Goal: Task Accomplishment & Management: Use online tool/utility

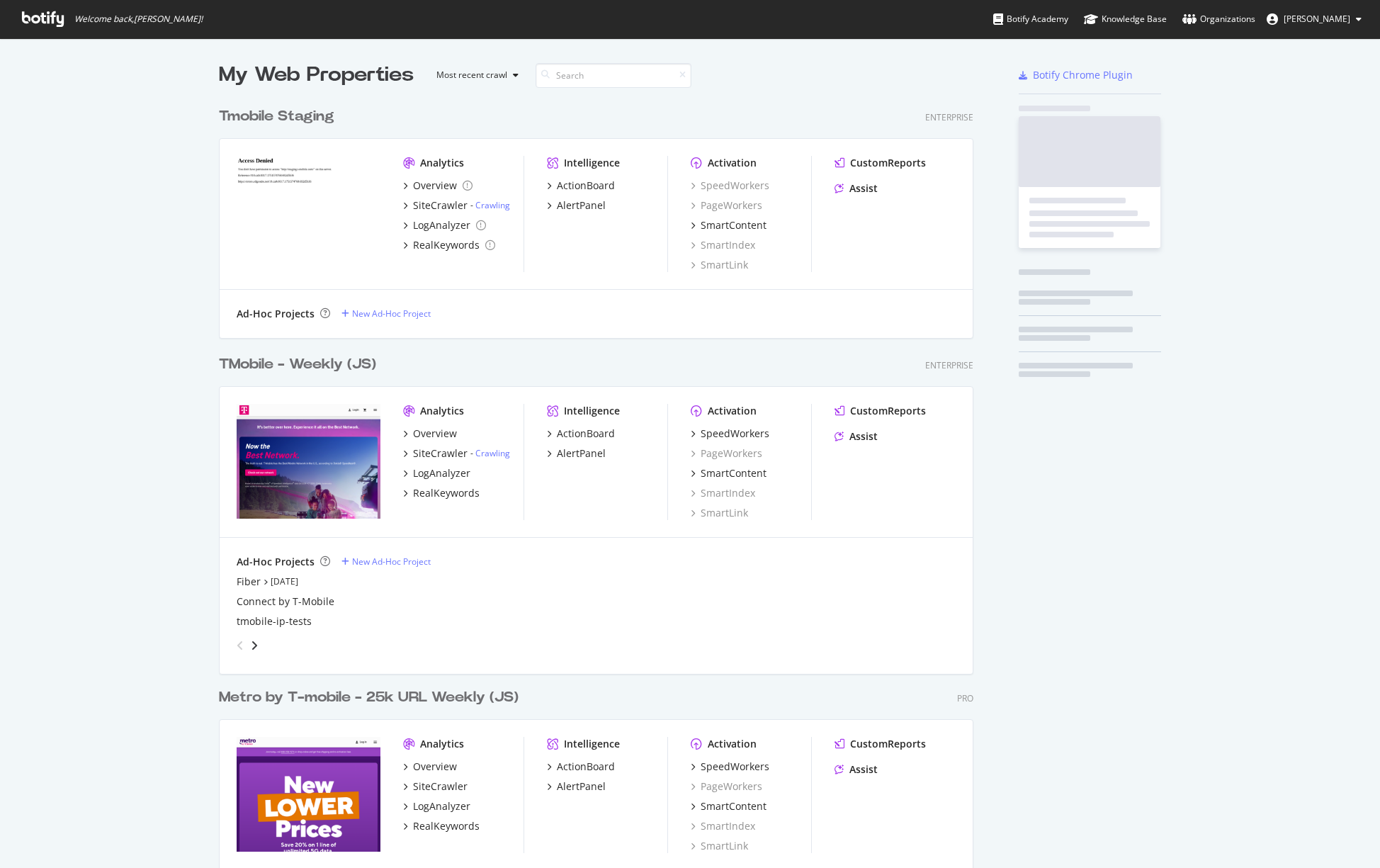
scroll to position [1151, 756]
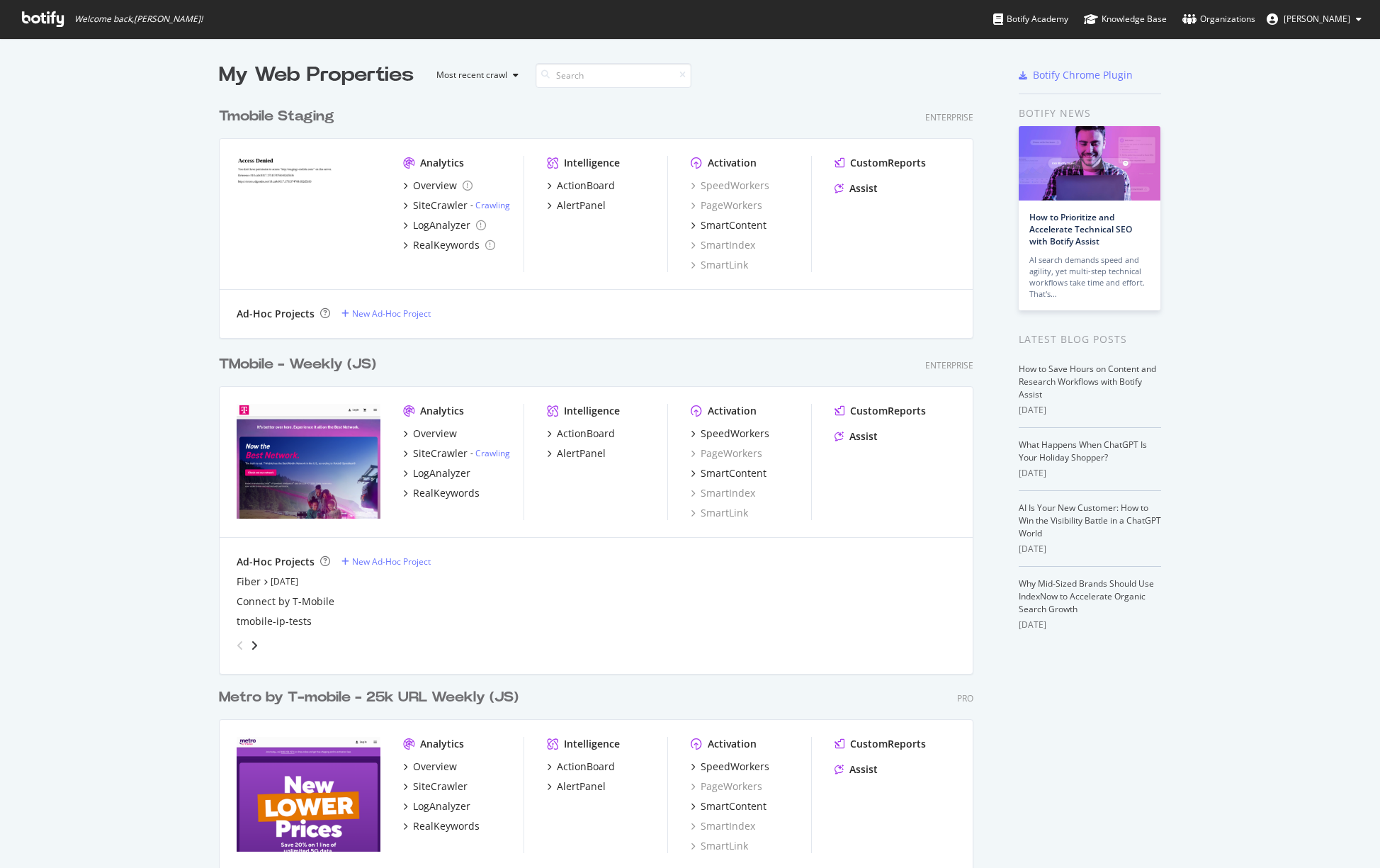
click at [292, 367] on div "TMobile - Weekly (JS)" at bounding box center [297, 364] width 157 height 20
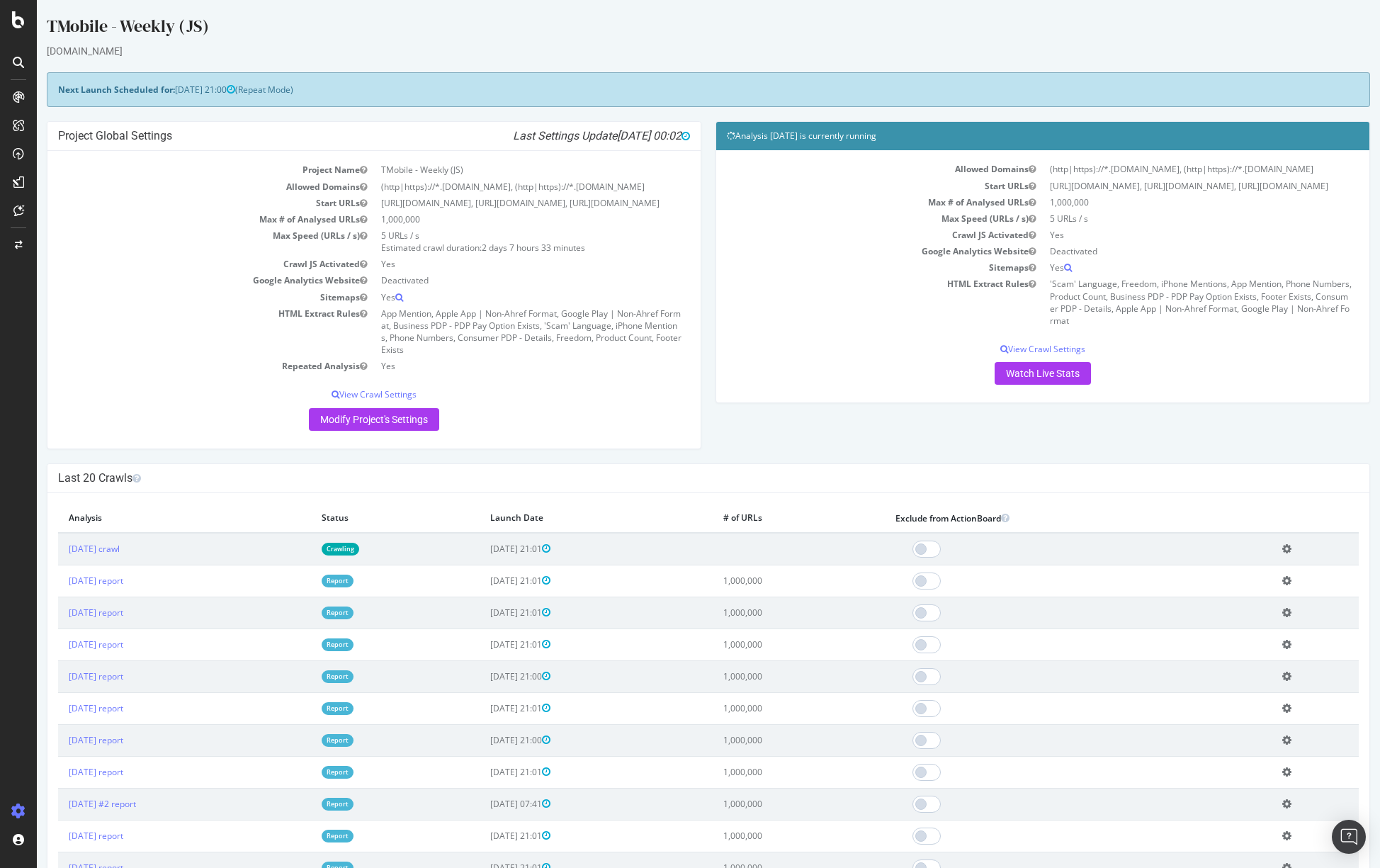
drag, startPoint x: 145, startPoint y: 397, endPoint x: 141, endPoint y: 385, distance: 12.6
click at [143, 390] on div "Project Name TMobile - Weekly (JS) Allowed Domains (http|https)://*.[DOMAIN_NAM…" at bounding box center [374, 299] width 653 height 297
click at [87, 209] on div "SpeedWorkers" at bounding box center [84, 216] width 63 height 14
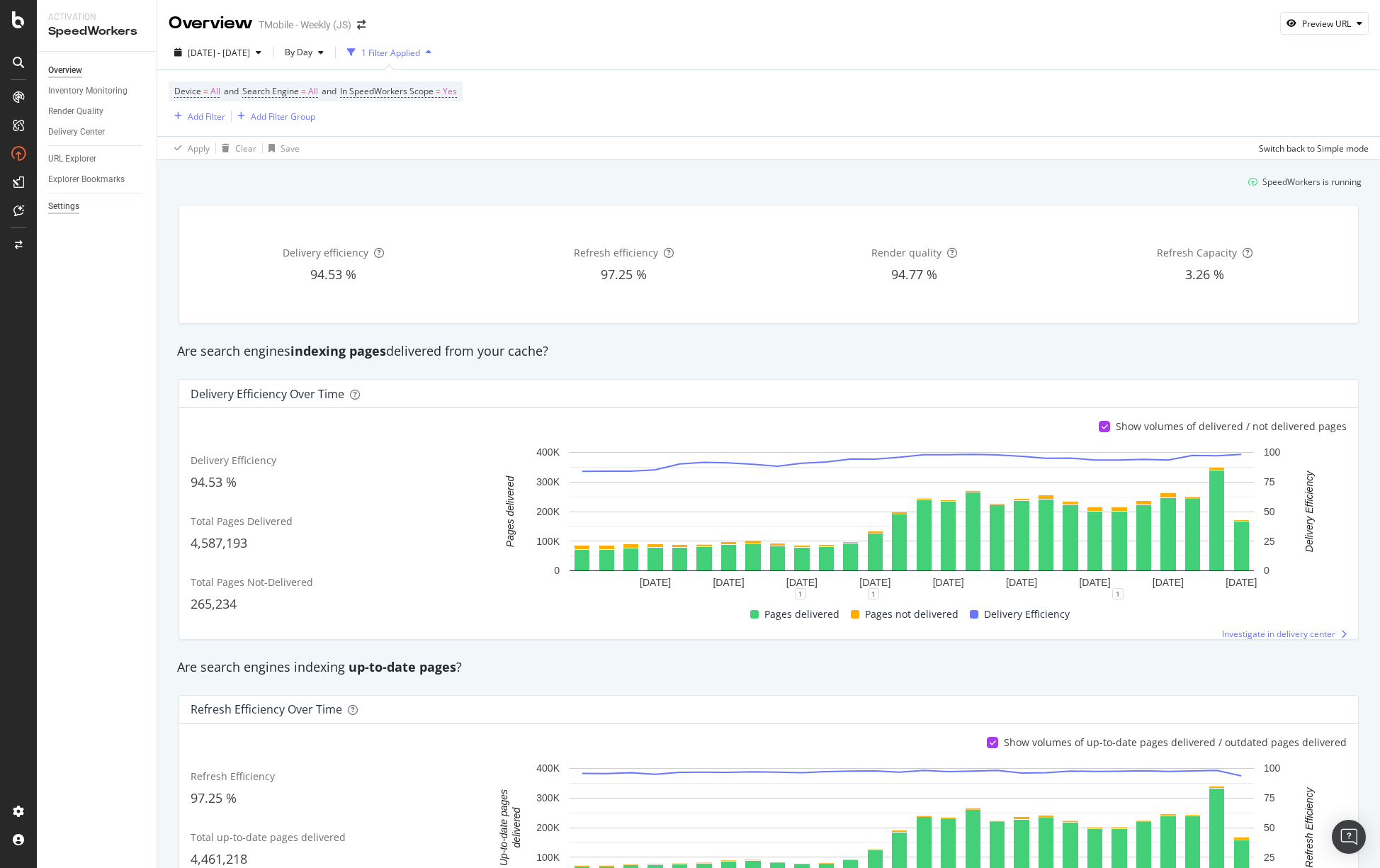
click at [73, 206] on div "Settings" at bounding box center [64, 206] width 31 height 15
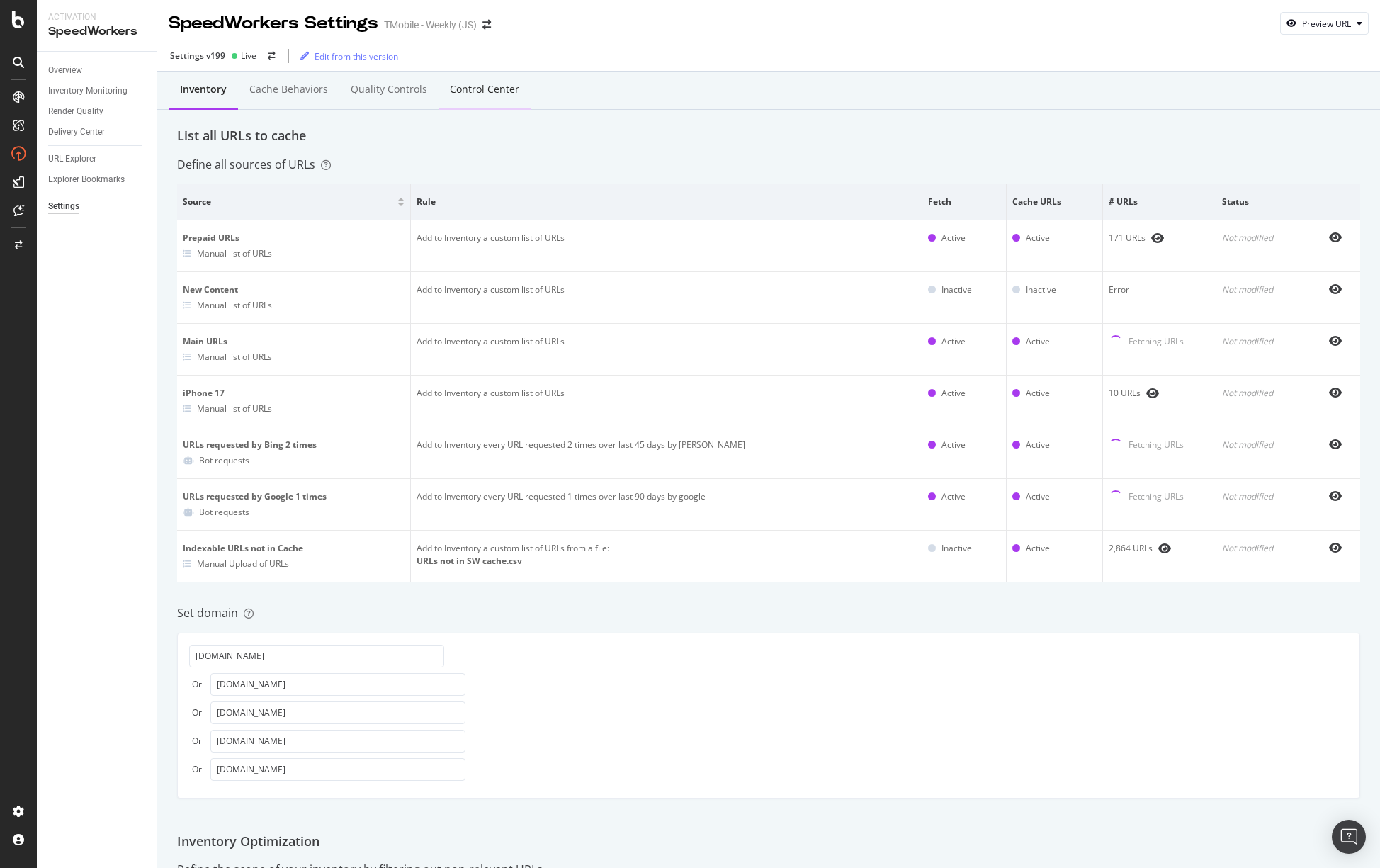
click at [504, 88] on div "Control Center" at bounding box center [484, 89] width 70 height 14
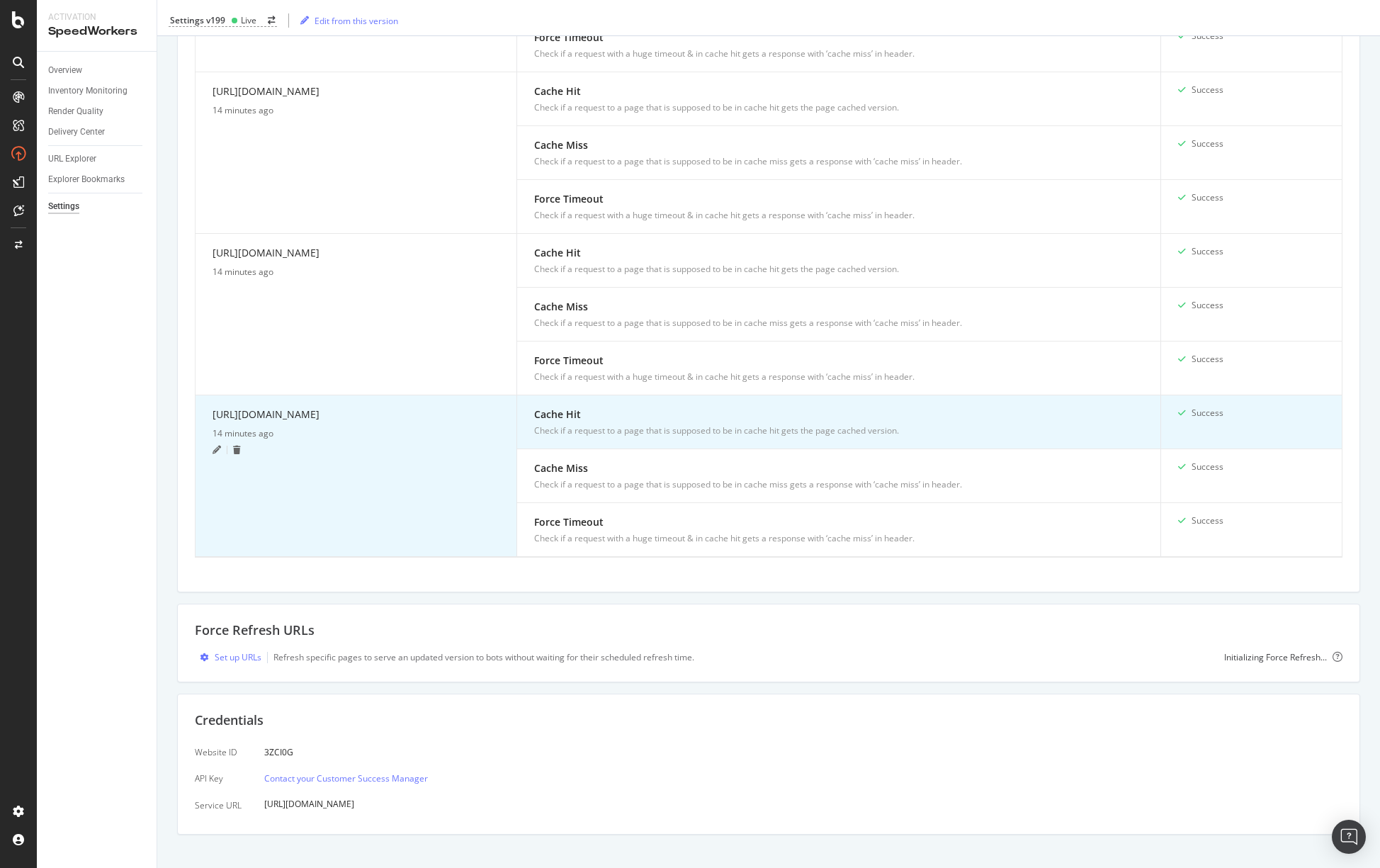
scroll to position [1516, 0]
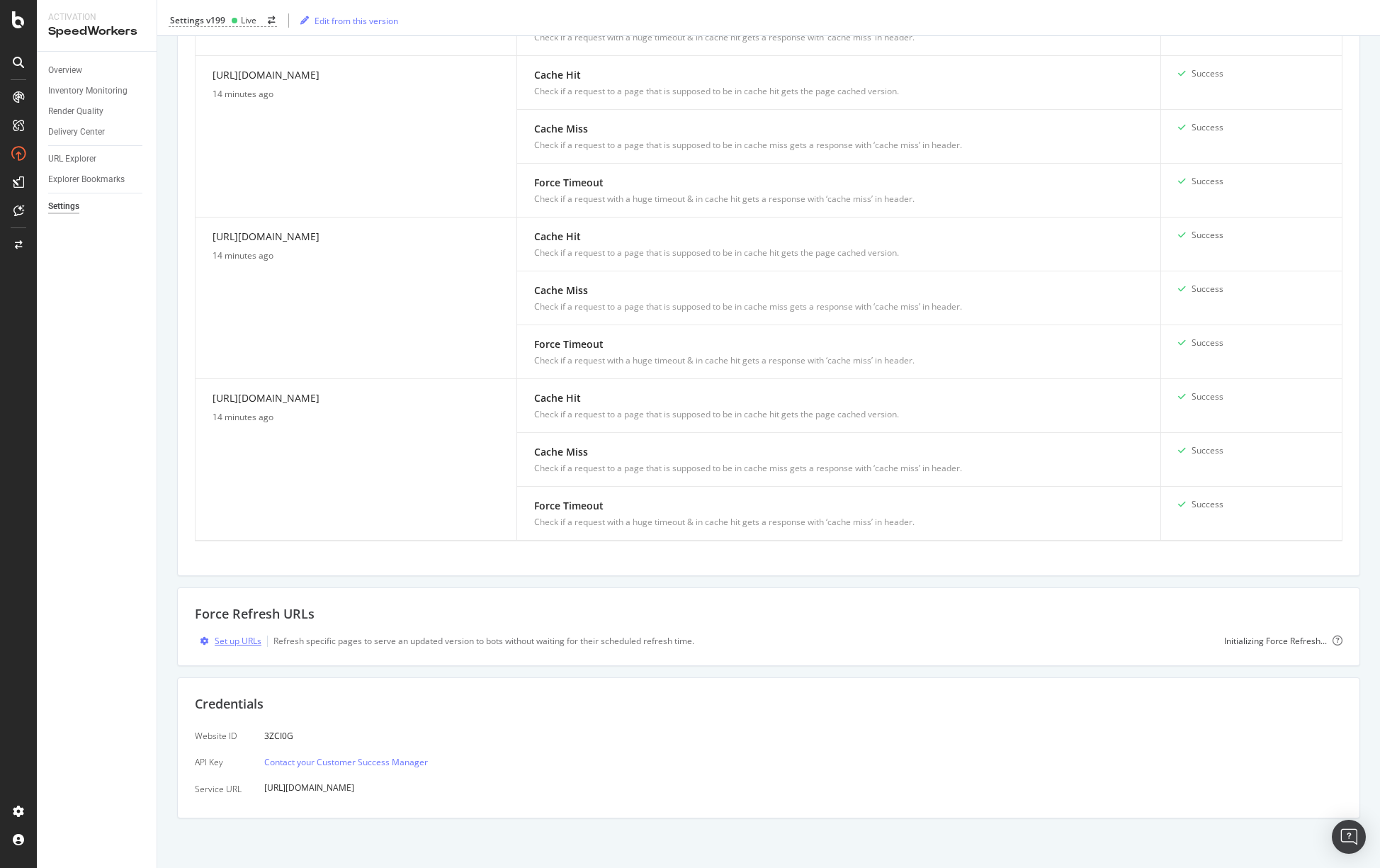
click at [240, 641] on div "Set up URLs" at bounding box center [238, 640] width 47 height 12
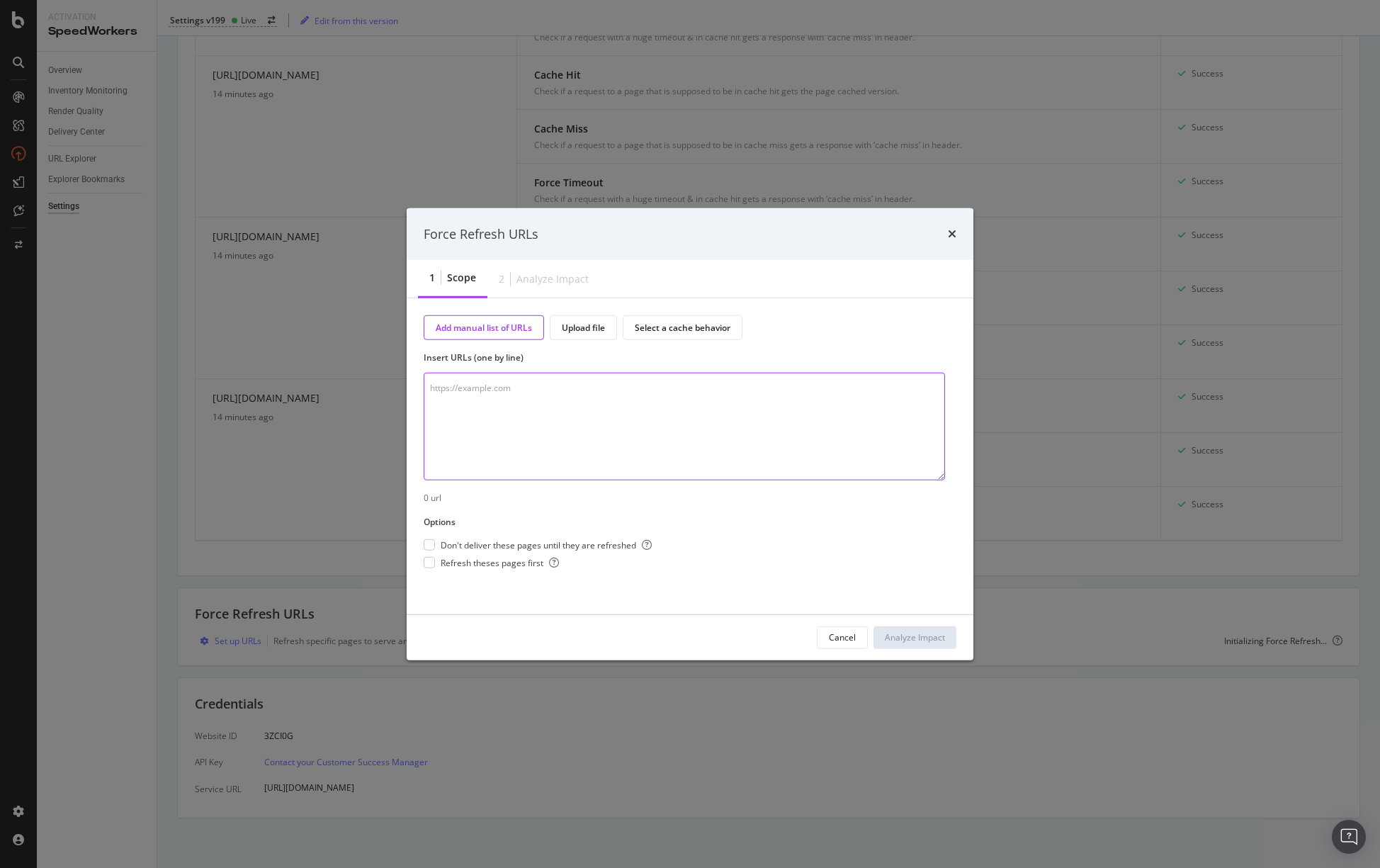
click at [745, 452] on textarea "modal" at bounding box center [684, 427] width 521 height 108
paste textarea "[URL][DOMAIN_NAME] [URL][DOMAIN_NAME] [URL][DOMAIN_NAME] [URL][DOMAIN_NAME] [UR…"
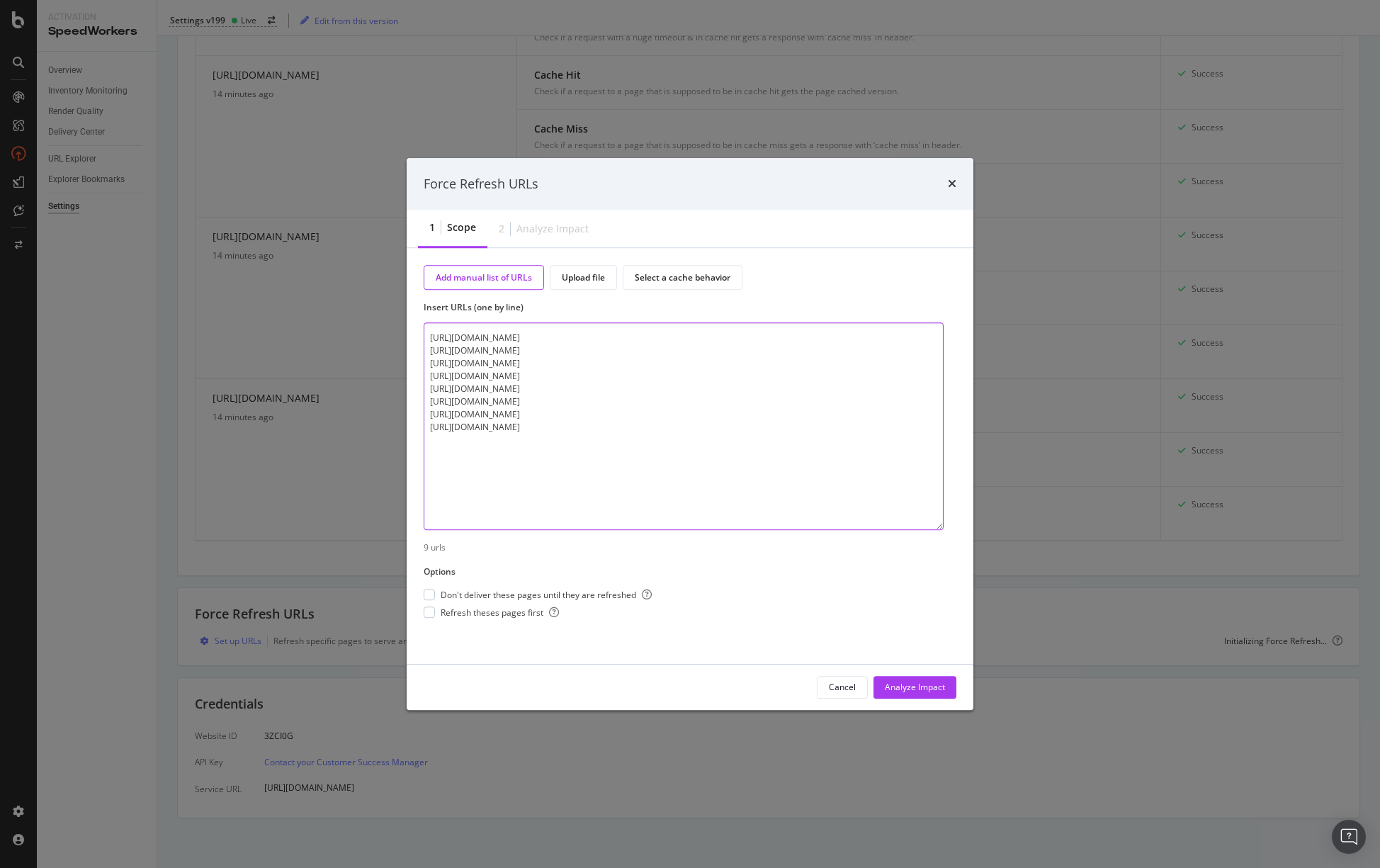
drag, startPoint x: 942, startPoint y: 475, endPoint x: 939, endPoint y: 570, distance: 95.0
click at [940, 573] on div "Add manual list of URLs Upload file Select a cache behavior Insert URLs (one by…" at bounding box center [690, 441] width 533 height 353
drag, startPoint x: 427, startPoint y: 341, endPoint x: 796, endPoint y: 459, distance: 387.4
click at [796, 459] on textarea "[URL][DOMAIN_NAME] [URL][DOMAIN_NAME] [URL][DOMAIN_NAME] [URL][DOMAIN_NAME] [UR…" at bounding box center [684, 426] width 520 height 205
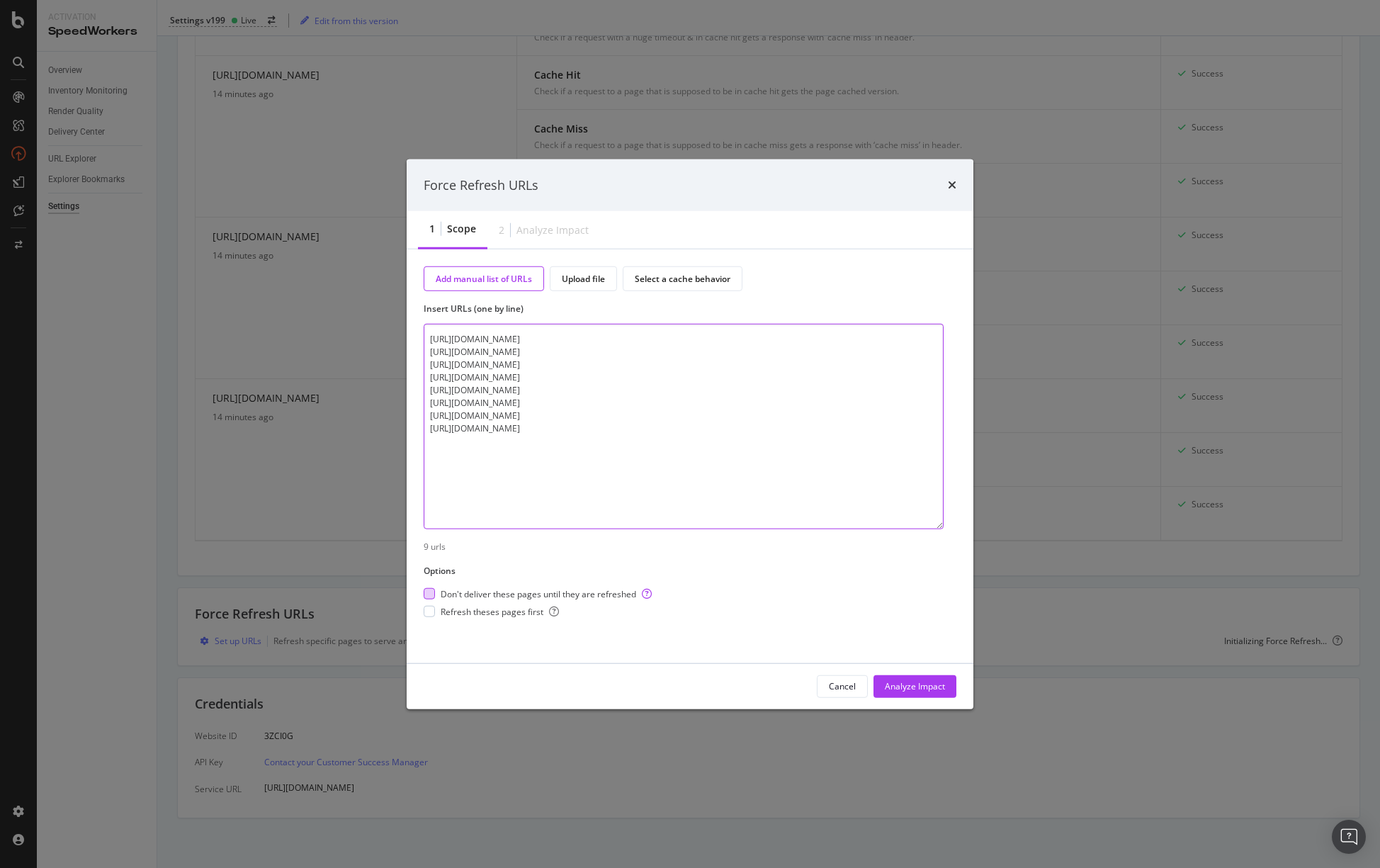
type textarea "[URL][DOMAIN_NAME] [URL][DOMAIN_NAME] [URL][DOMAIN_NAME] [URL][DOMAIN_NAME] [UR…"
click at [427, 594] on div "modal" at bounding box center [429, 594] width 12 height 12
click at [429, 614] on div "modal" at bounding box center [429, 611] width 12 height 12
click at [916, 688] on div "Analyze Impact" at bounding box center [915, 685] width 60 height 12
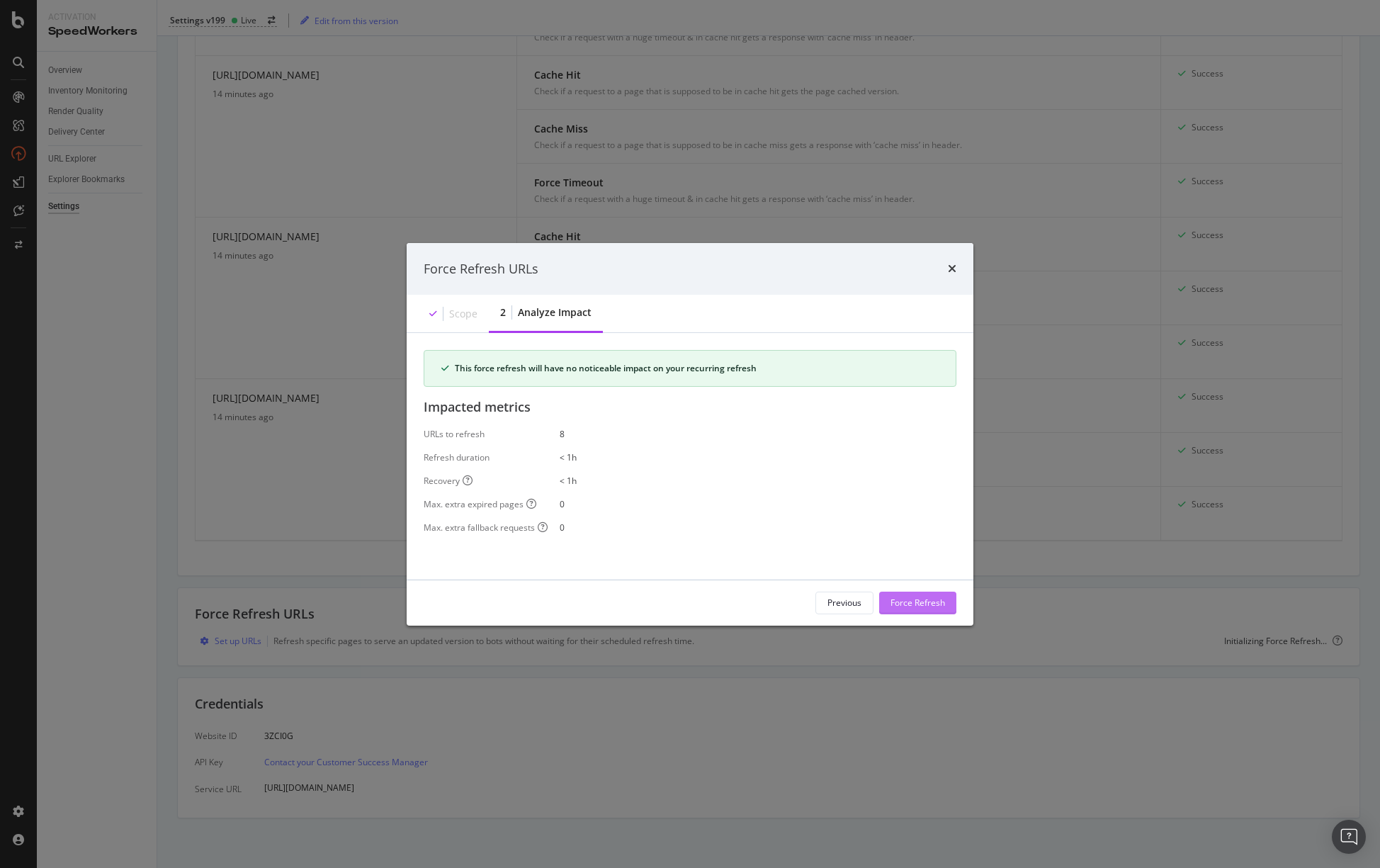
click at [921, 603] on div "Force Refresh" at bounding box center [918, 602] width 55 height 12
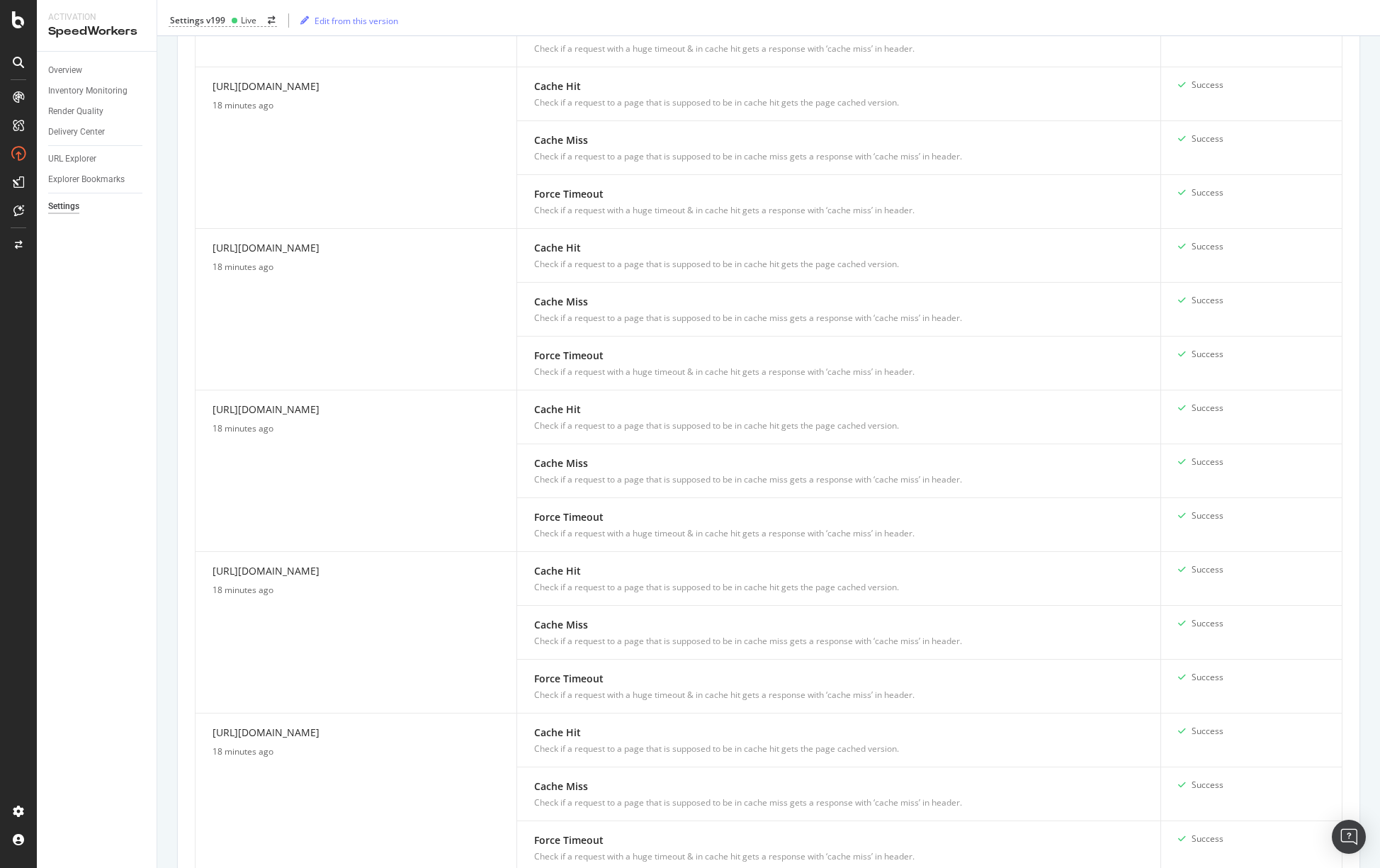
scroll to position [524, 0]
